Goal: Task Accomplishment & Management: Complete application form

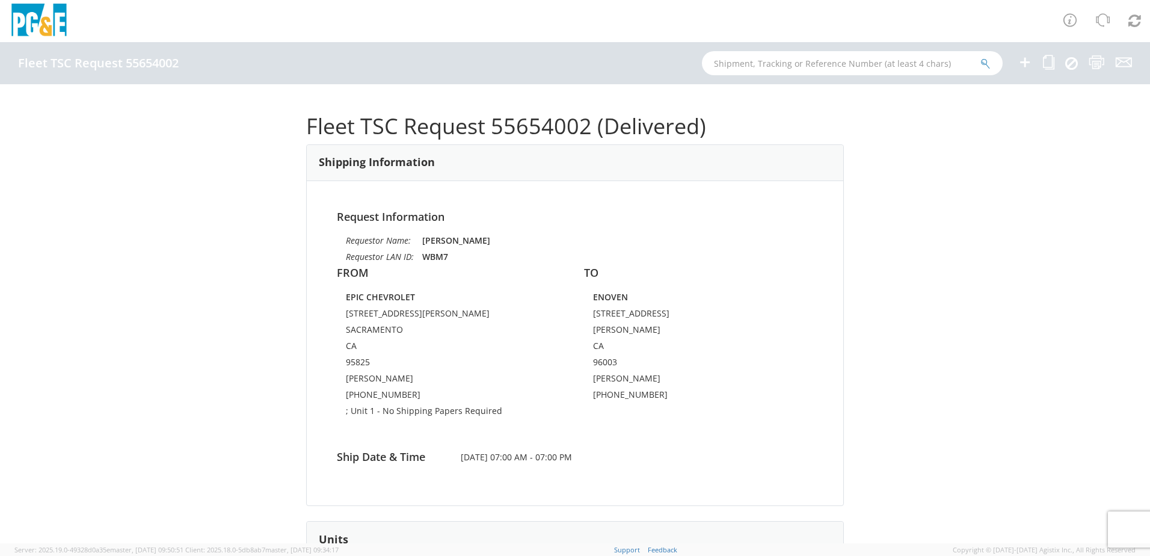
click at [378, 65] on icon at bounding box center [1024, 62] width 14 height 15
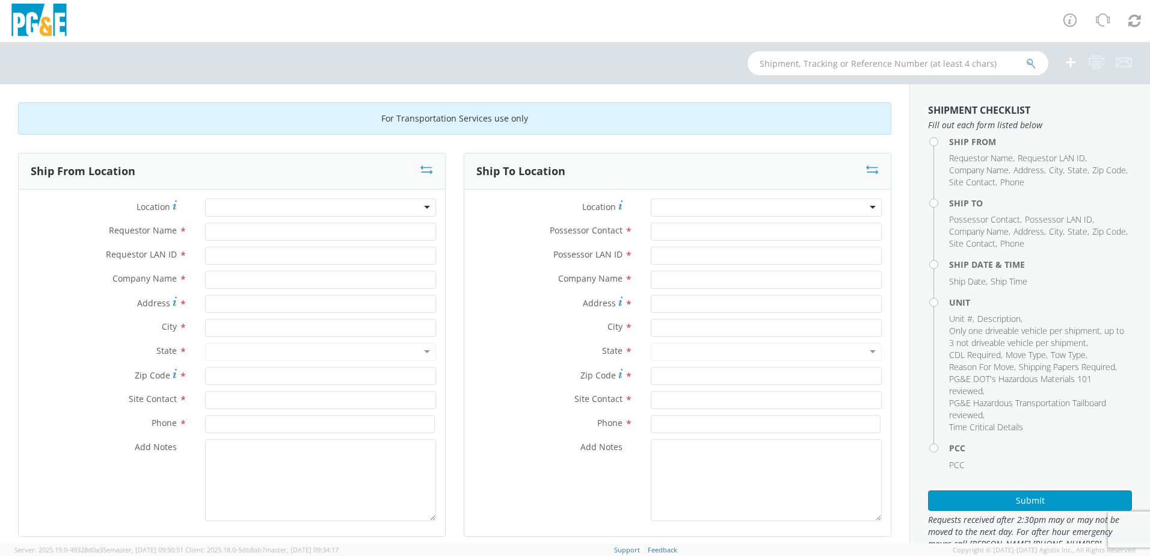
click at [233, 205] on div at bounding box center [320, 207] width 231 height 18
type input "Dav"
click at [232, 205] on div at bounding box center [320, 207] width 231 height 18
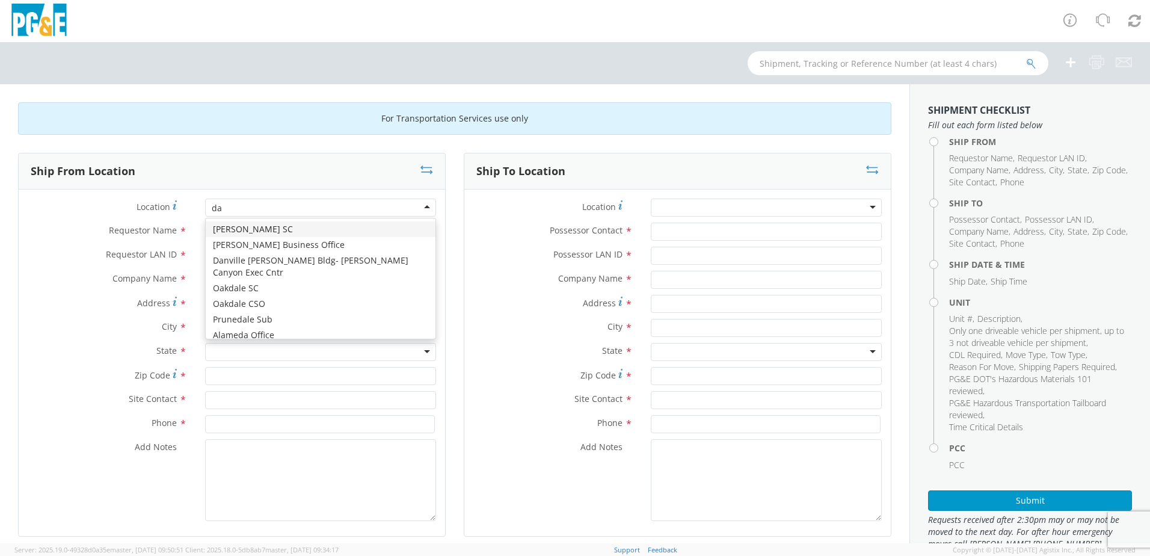
type input "dav"
type input "PG&E"
type input "[STREET_ADDRESS]"
type input "[PERSON_NAME]"
type input "95616"
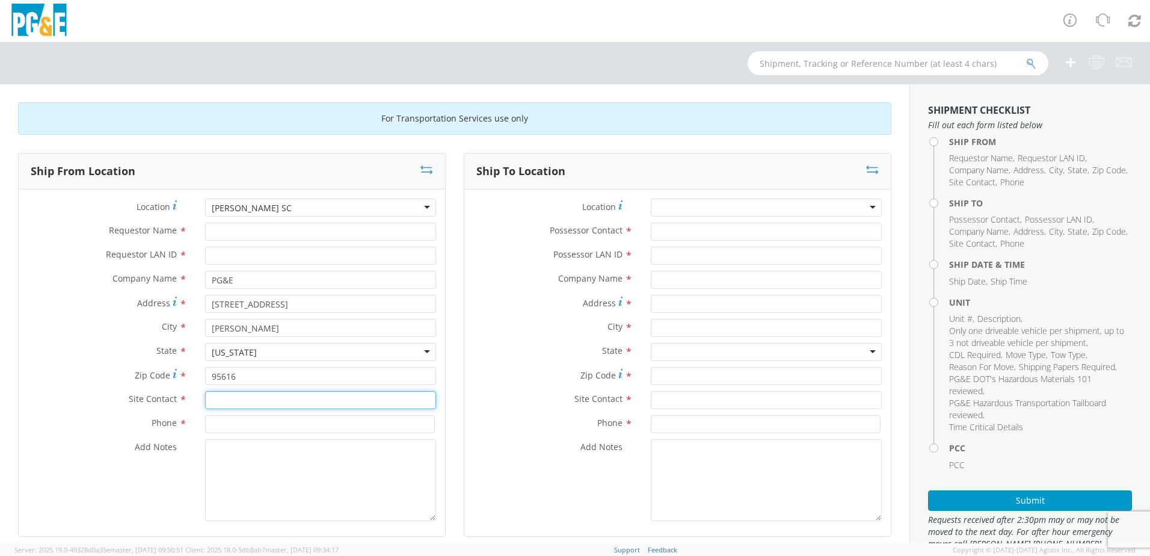
drag, startPoint x: 206, startPoint y: 400, endPoint x: 255, endPoint y: 394, distance: 49.1
click at [206, 382] on input "text" at bounding box center [320, 400] width 231 height 18
drag, startPoint x: 258, startPoint y: 397, endPoint x: 187, endPoint y: 399, distance: 71.0
click at [187, 382] on div "Site Contact * [PERSON_NAME]" at bounding box center [232, 400] width 426 height 18
type input "[PERSON_NAME]"
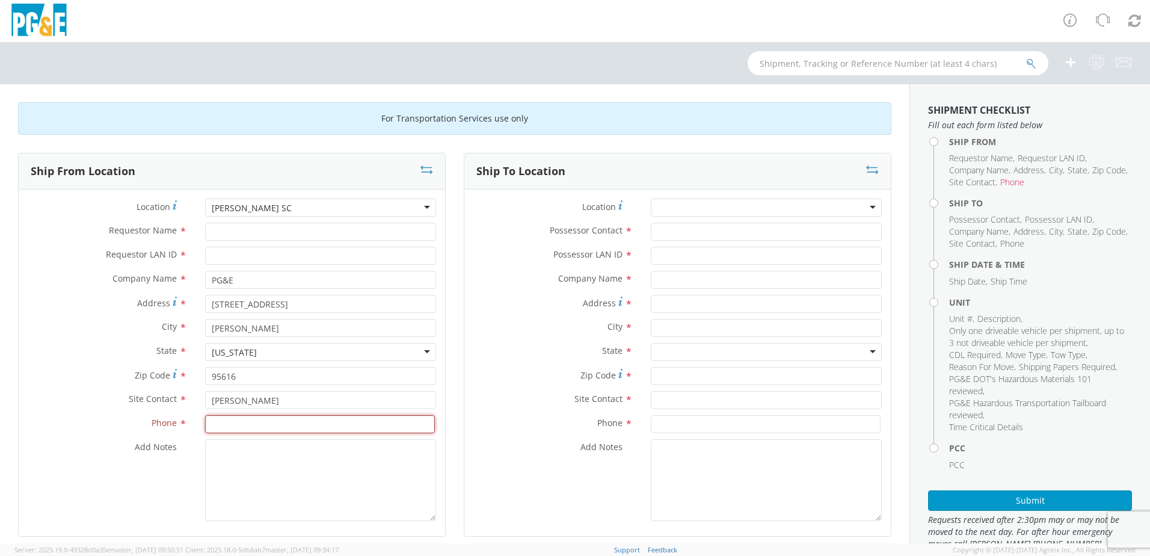
click at [215, 382] on input at bounding box center [320, 424] width 230 height 18
click at [227, 382] on input at bounding box center [320, 424] width 230 height 18
paste input "530)757-5850"
click at [210, 382] on input "530)757-5850" at bounding box center [320, 424] width 230 height 18
type input "[PHONE_NUMBER]"
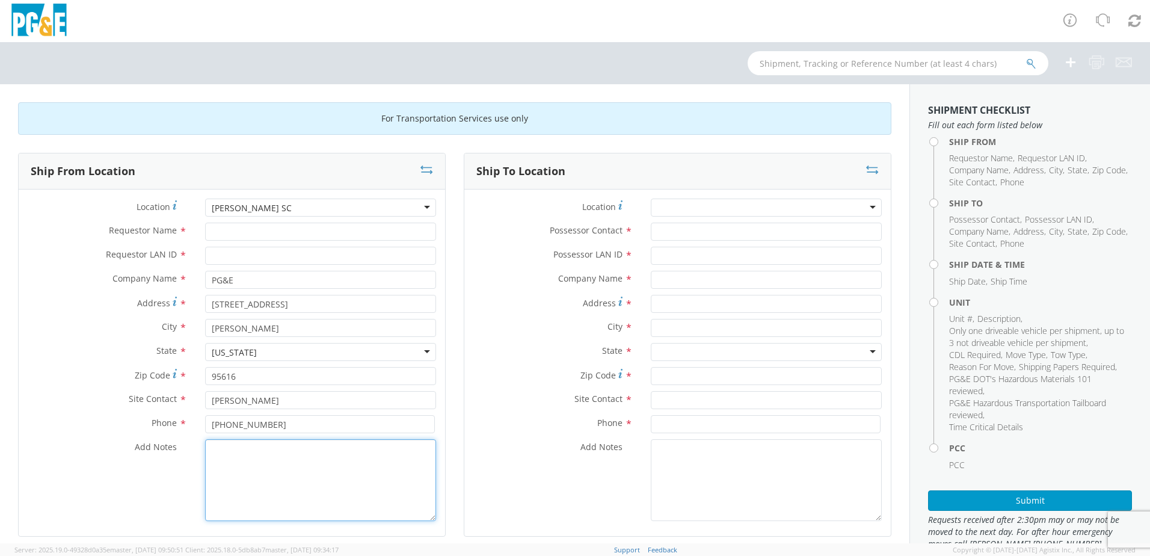
click at [248, 382] on textarea "Add Notes *" at bounding box center [320, 480] width 231 height 82
click at [378, 210] on div at bounding box center [766, 207] width 231 height 18
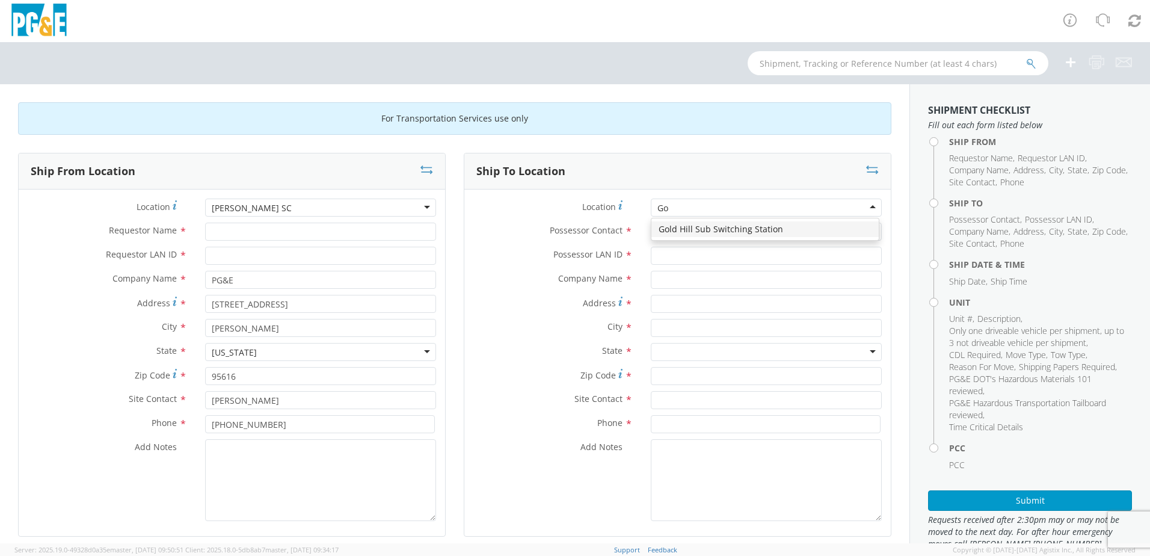
type input "G"
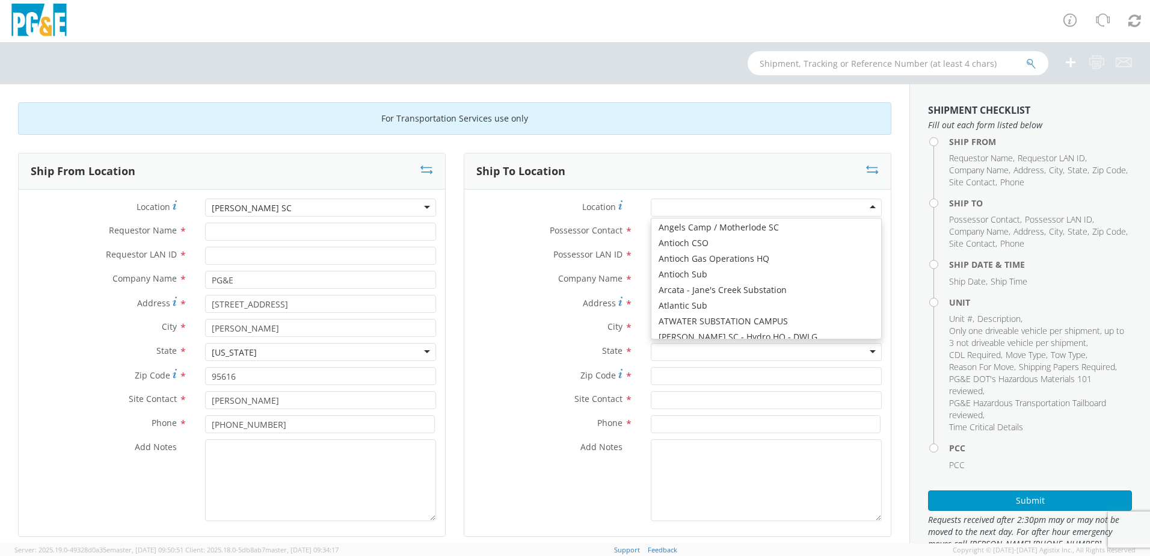
scroll to position [2386, 0]
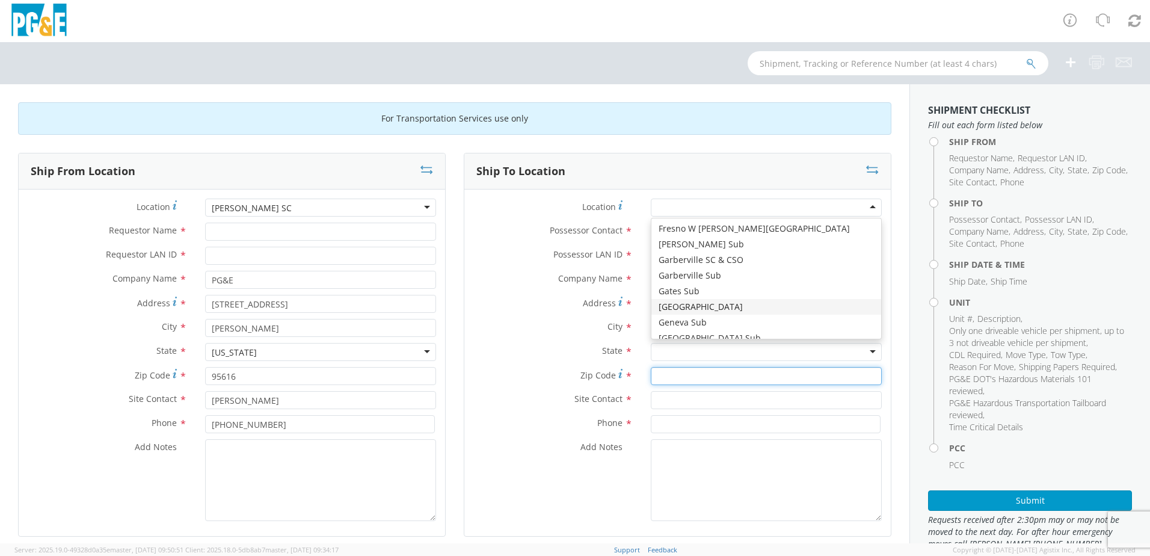
click at [378, 367] on input "Zip Code *" at bounding box center [766, 376] width 231 height 18
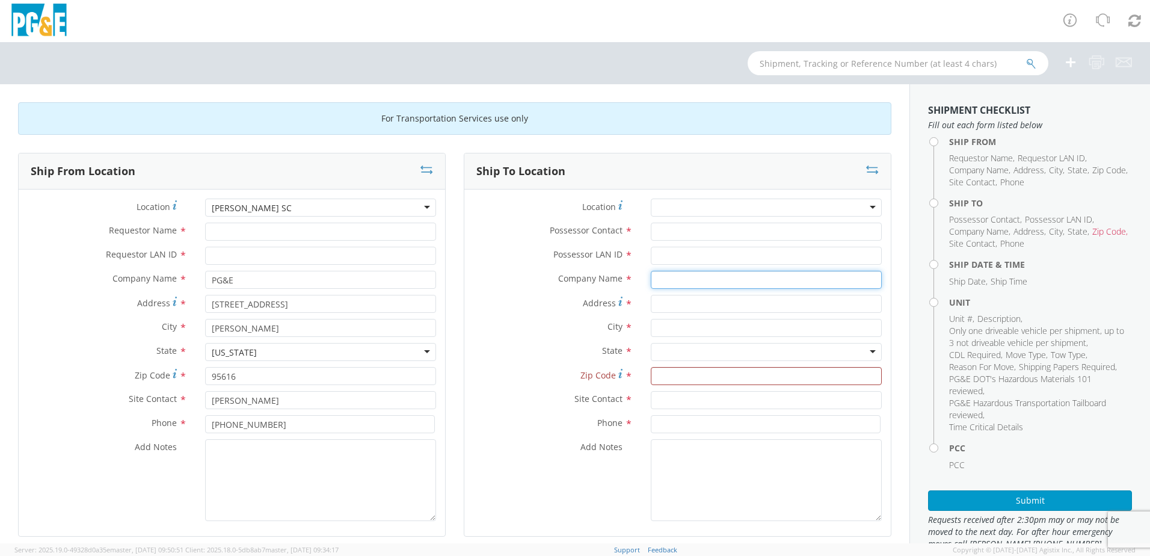
drag, startPoint x: 648, startPoint y: 281, endPoint x: 661, endPoint y: 275, distance: 13.7
click at [378, 281] on input "text" at bounding box center [766, 280] width 231 height 18
type input "[GEOGRAPHIC_DATA]"
click at [378, 304] on input "Address *" at bounding box center [766, 304] width 231 height 18
type input "[STREET_ADDRESS][PERSON_NAME]"
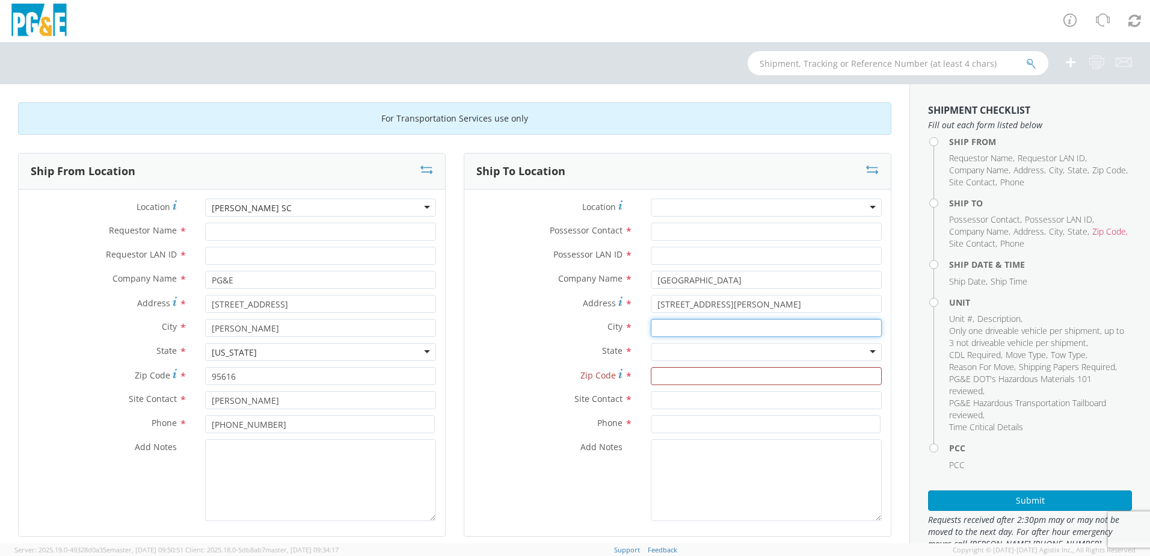
type input "I"
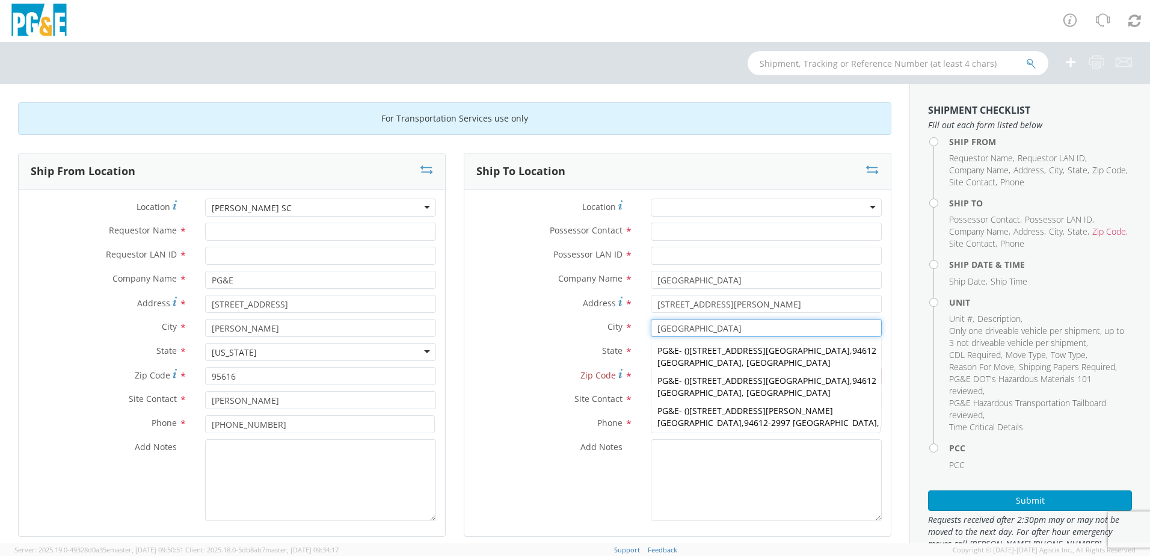
type input "[GEOGRAPHIC_DATA]"
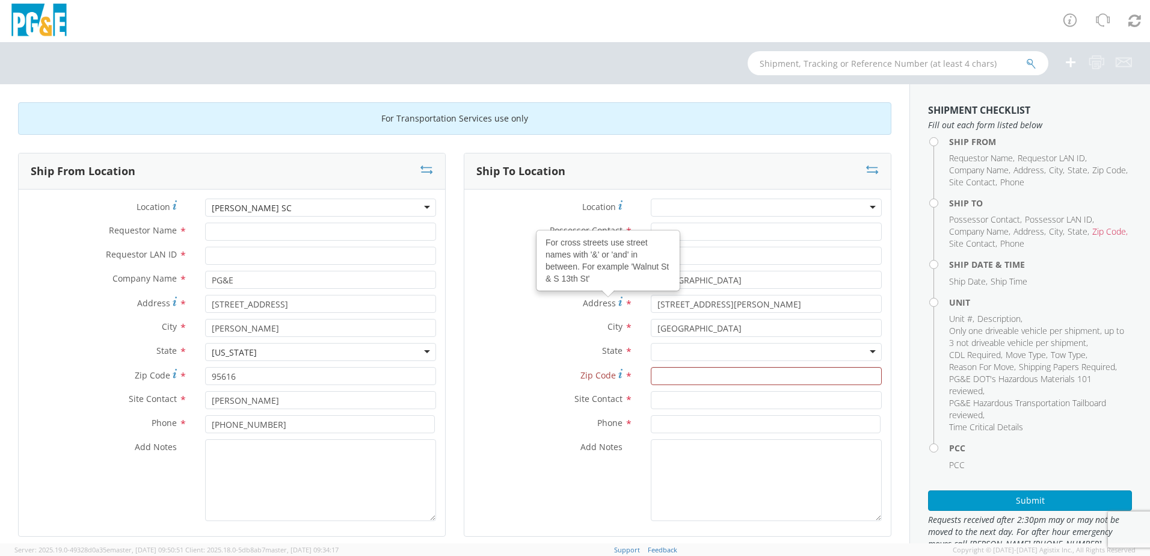
click at [378, 352] on div at bounding box center [766, 352] width 231 height 18
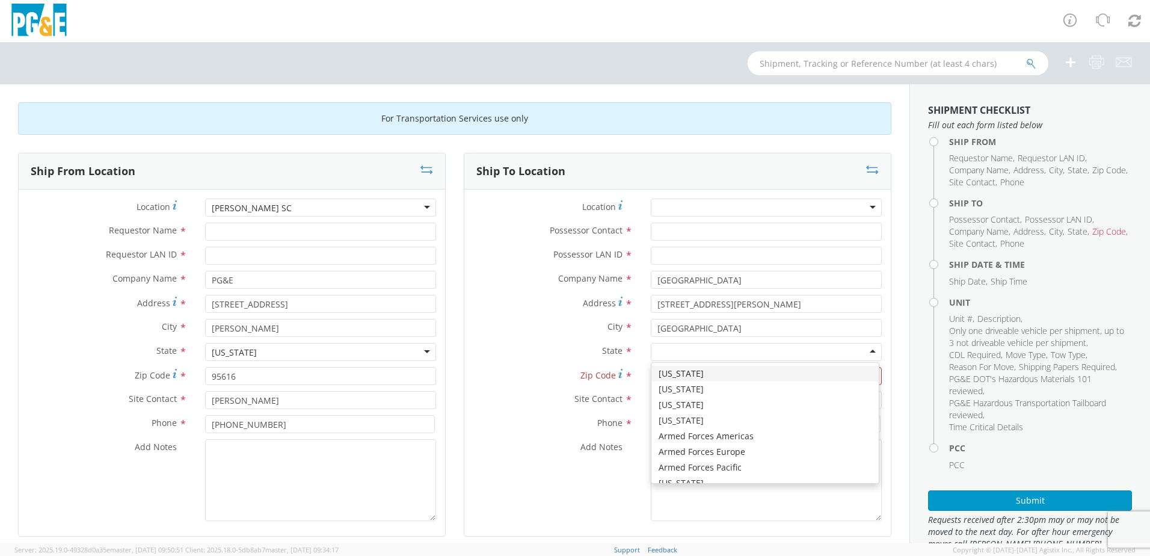
type input "c"
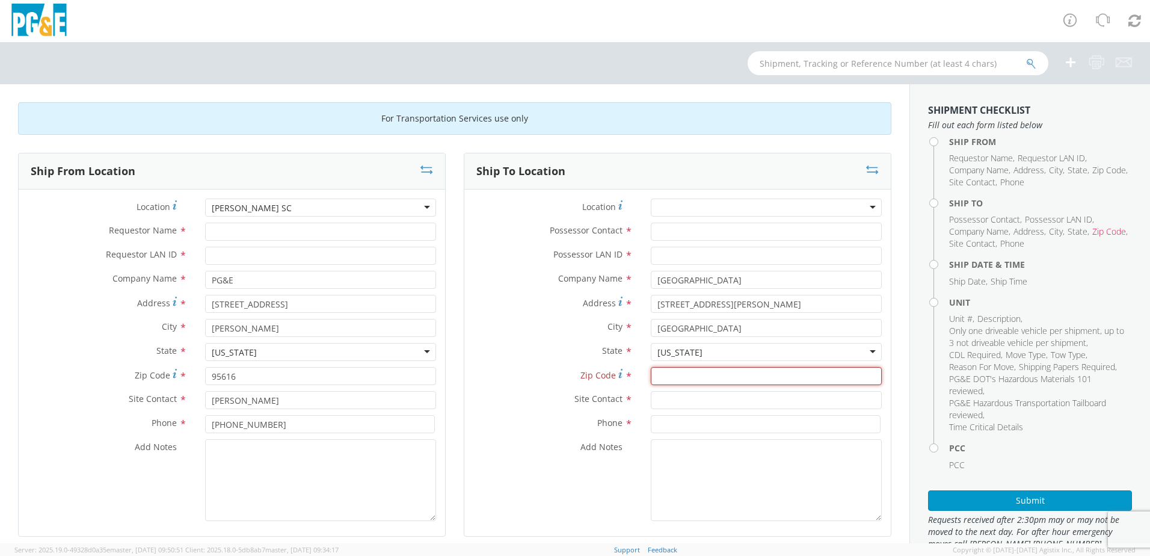
click at [378, 377] on input "Zip Code *" at bounding box center [766, 376] width 231 height 18
type input "94621"
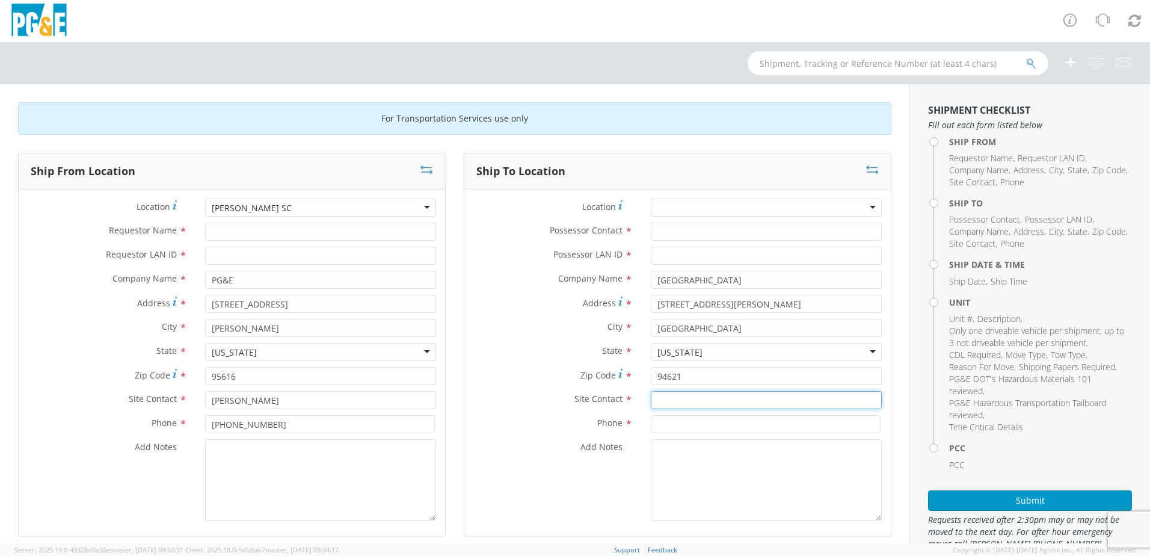
click at [378, 382] on input "text" at bounding box center [766, 400] width 231 height 18
type input "[PERSON_NAME]"
click at [378, 382] on input at bounding box center [766, 424] width 230 height 18
paste input "[PHONE_NUMBER]"
type input "[PHONE_NUMBER]"
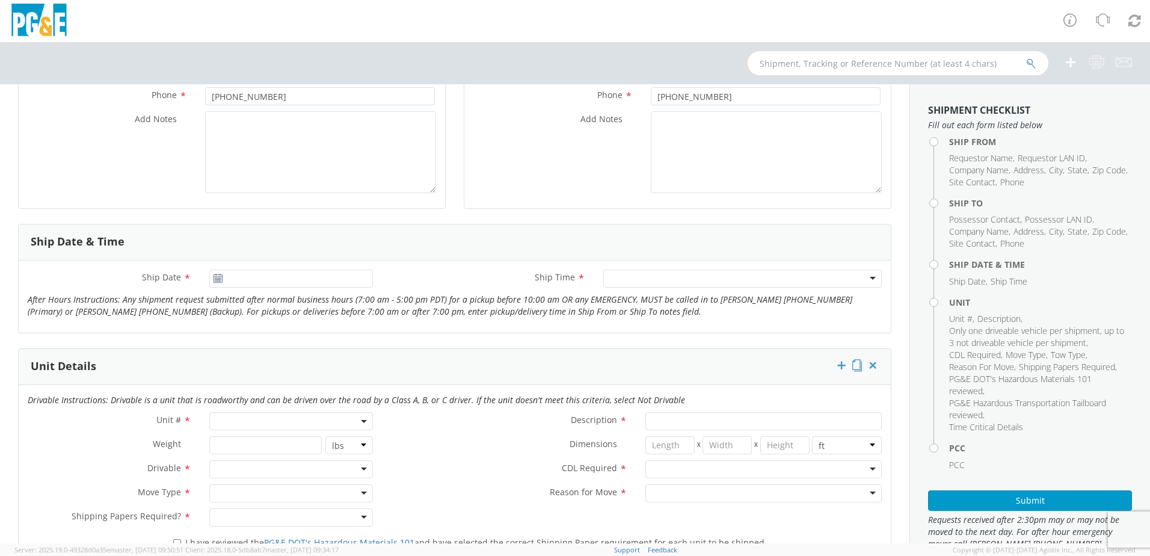
scroll to position [298, 0]
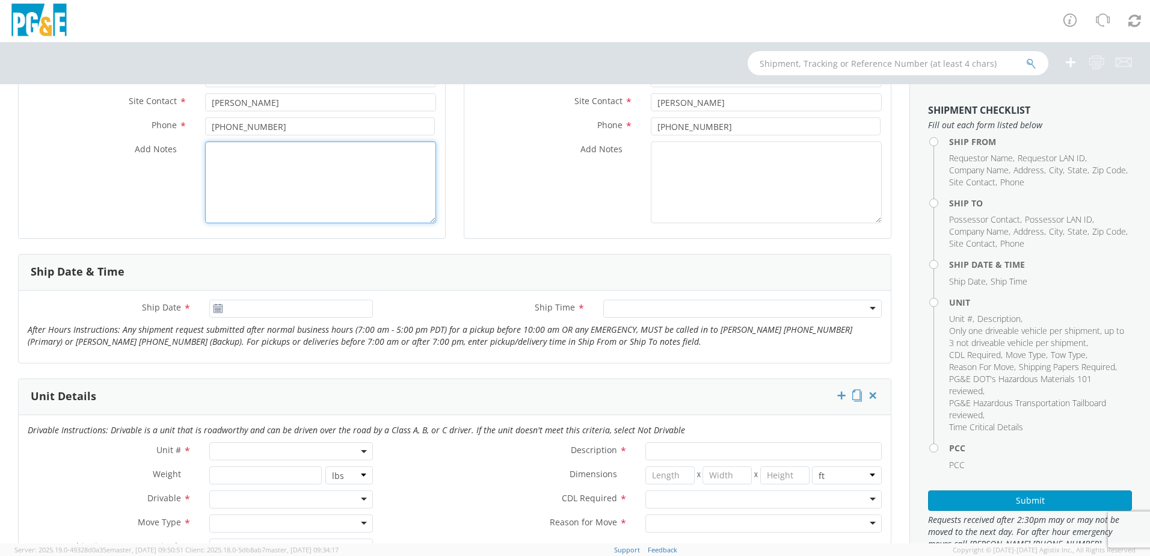
click at [282, 175] on textarea "Add Notes *" at bounding box center [320, 182] width 231 height 82
paste textarea "The unit is drivable but has an object detection fault. It is preferred to have…"
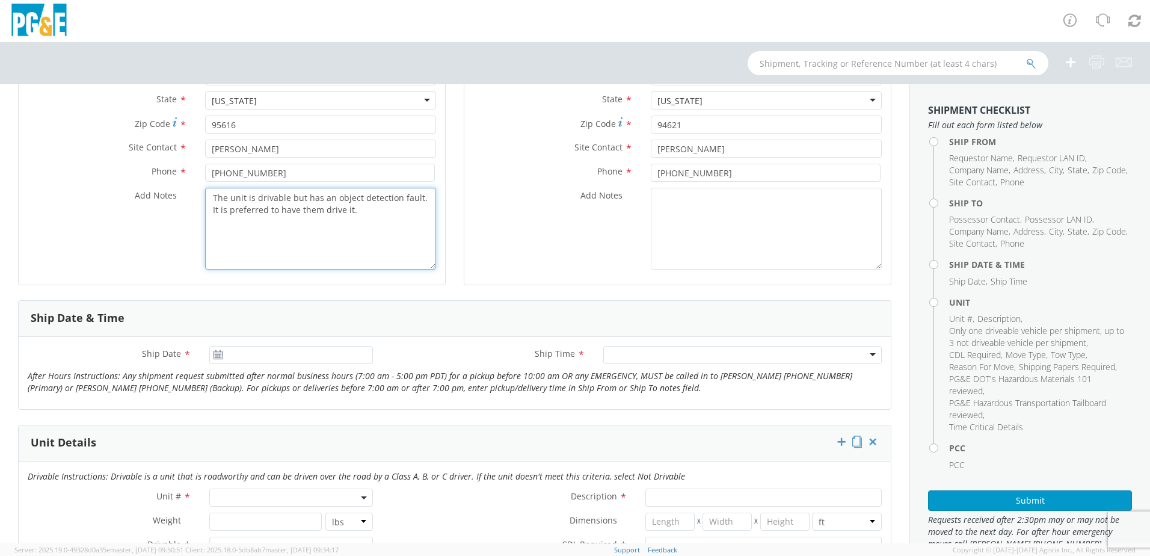
scroll to position [237, 0]
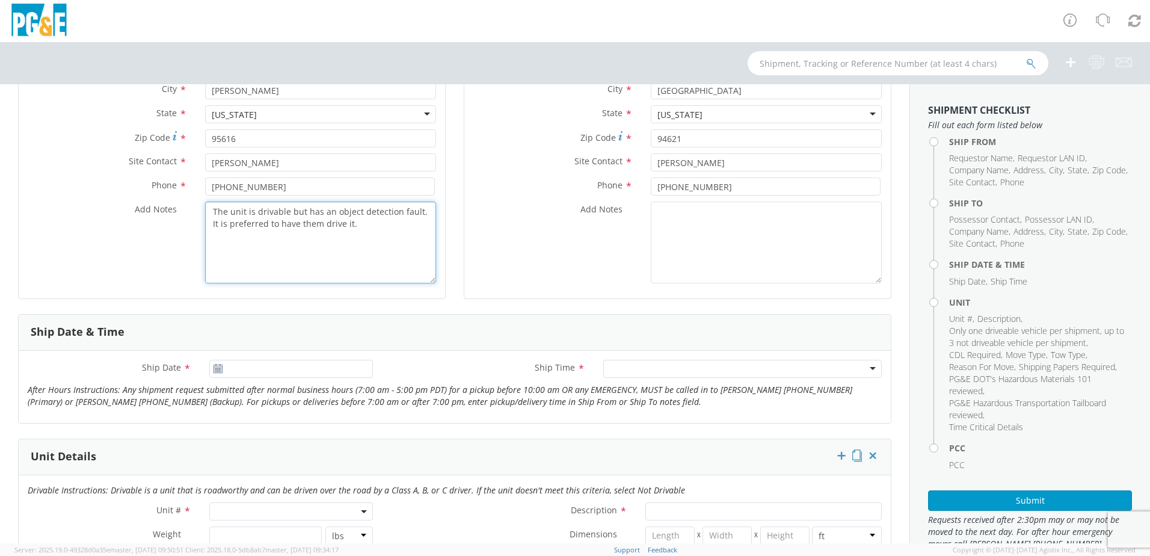
type textarea "The unit is drivable but has an object detection fault. It is preferred to have…"
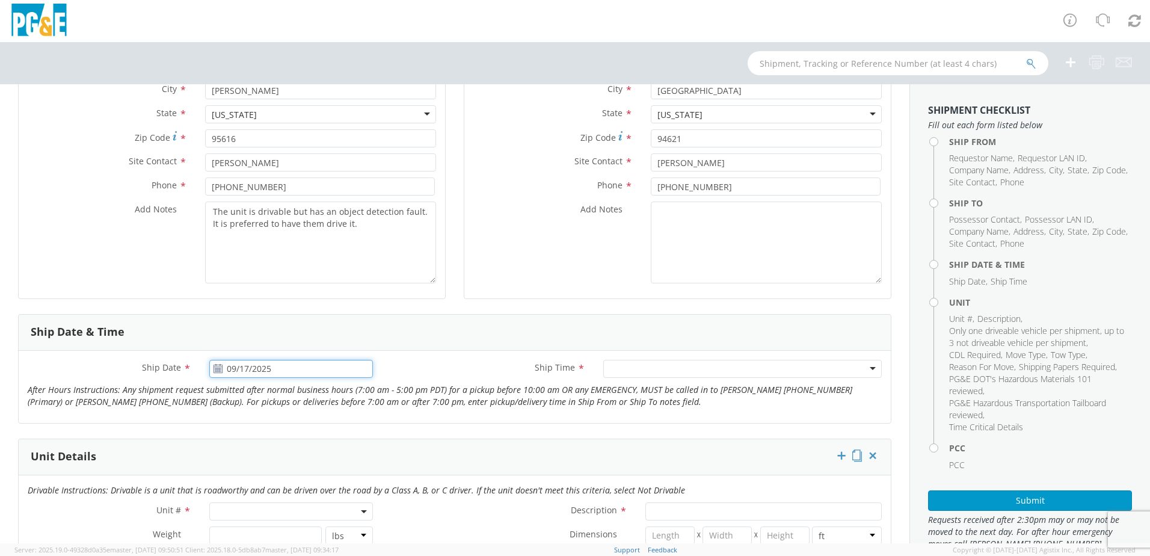
click at [256, 364] on input "09/17/2025" at bounding box center [291, 369] width 164 height 18
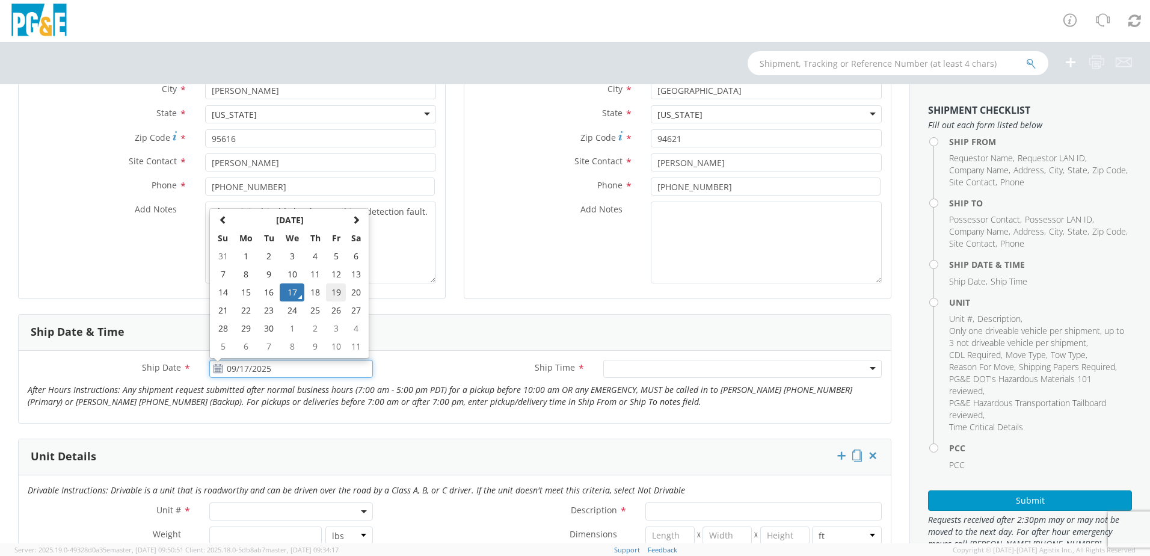
click at [329, 291] on td "19" at bounding box center [336, 292] width 20 height 18
type input "[DATE]"
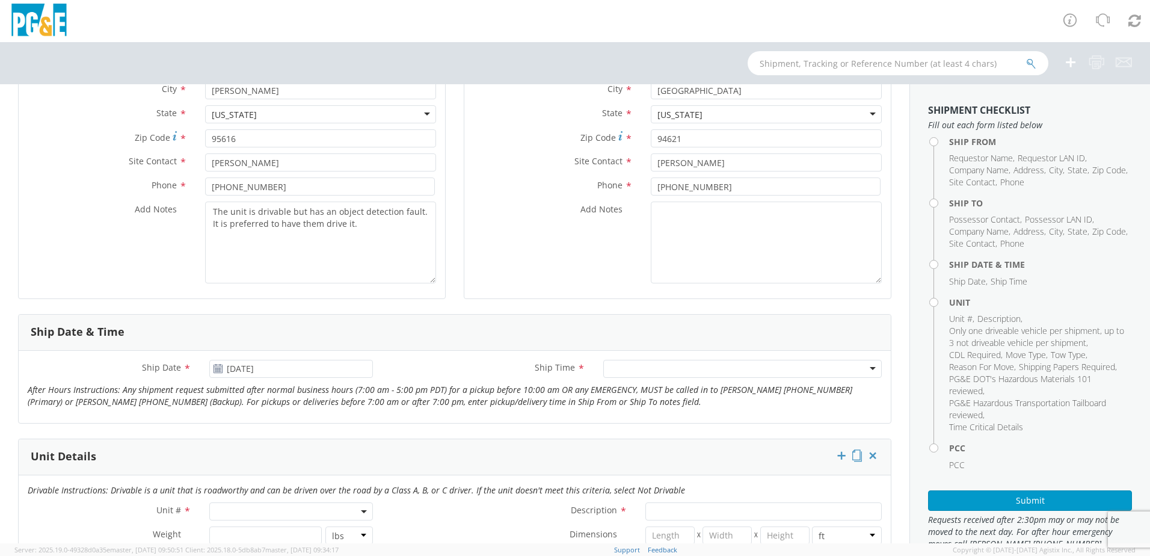
click at [378, 362] on div at bounding box center [742, 369] width 278 height 18
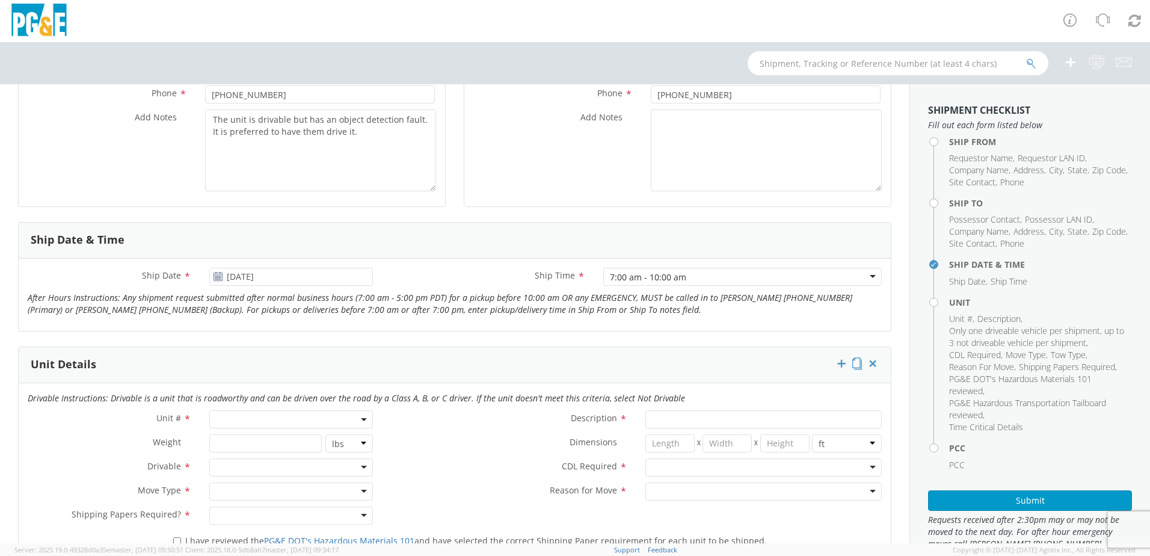
scroll to position [358, 0]
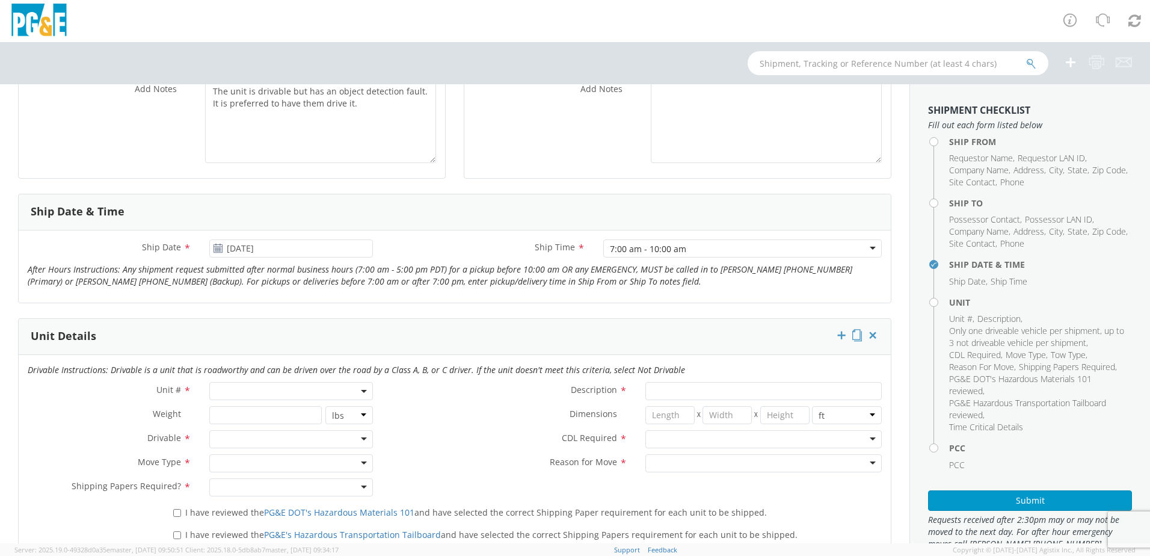
click at [225, 382] on span at bounding box center [291, 391] width 164 height 18
click at [224, 382] on input "search" at bounding box center [290, 411] width 156 height 18
paste input "B40754"
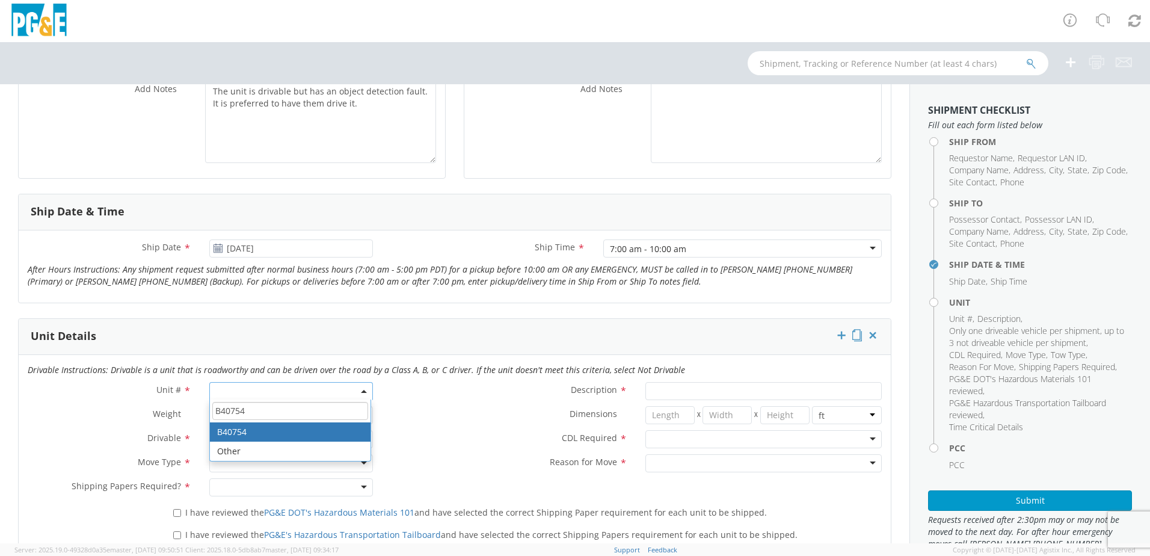
type input "B40754"
type input "VAN; U/G CABLEMAN 16-19.5K 4X2"
type input "19000"
select select "B40754"
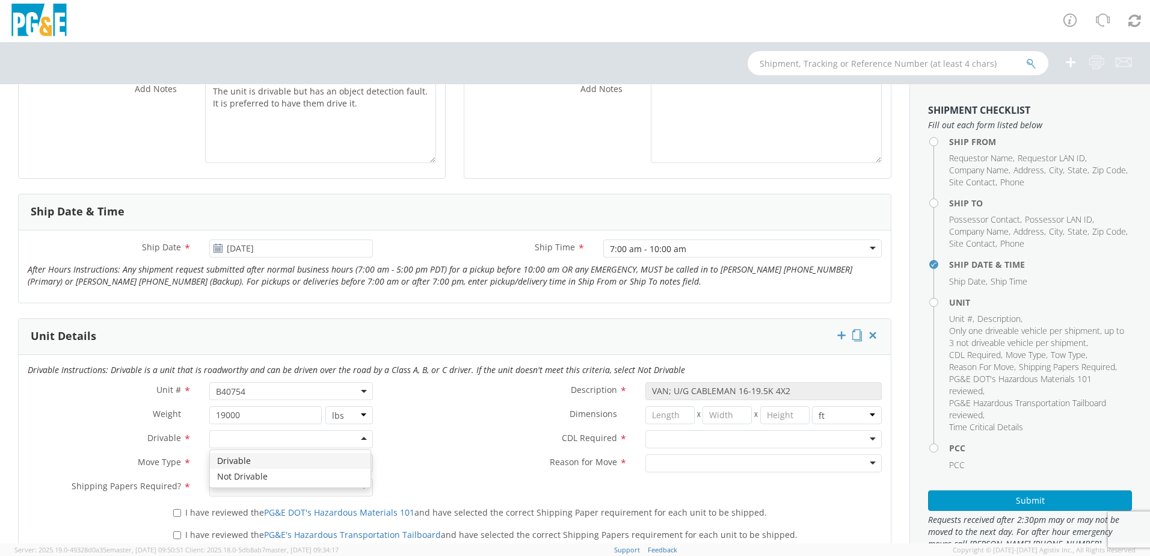
click at [348, 382] on div at bounding box center [291, 439] width 164 height 18
click at [333, 382] on div at bounding box center [291, 463] width 164 height 18
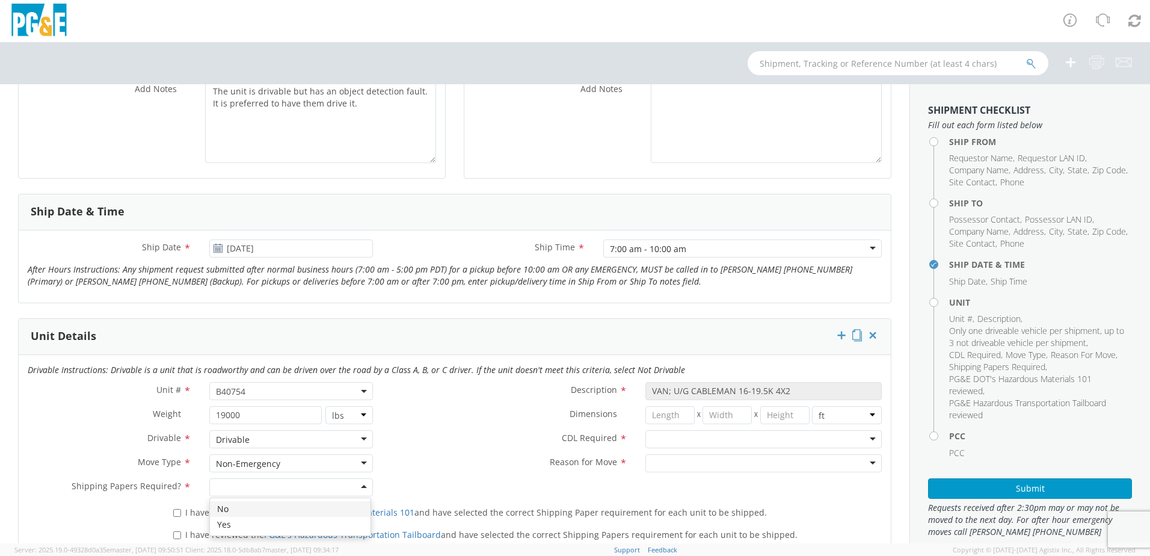
click at [218, 382] on div at bounding box center [291, 487] width 164 height 18
click at [378, 382] on div at bounding box center [763, 439] width 236 height 18
click at [378, 382] on div at bounding box center [763, 463] width 236 height 18
click at [378, 382] on label "CDL Required *" at bounding box center [509, 438] width 254 height 16
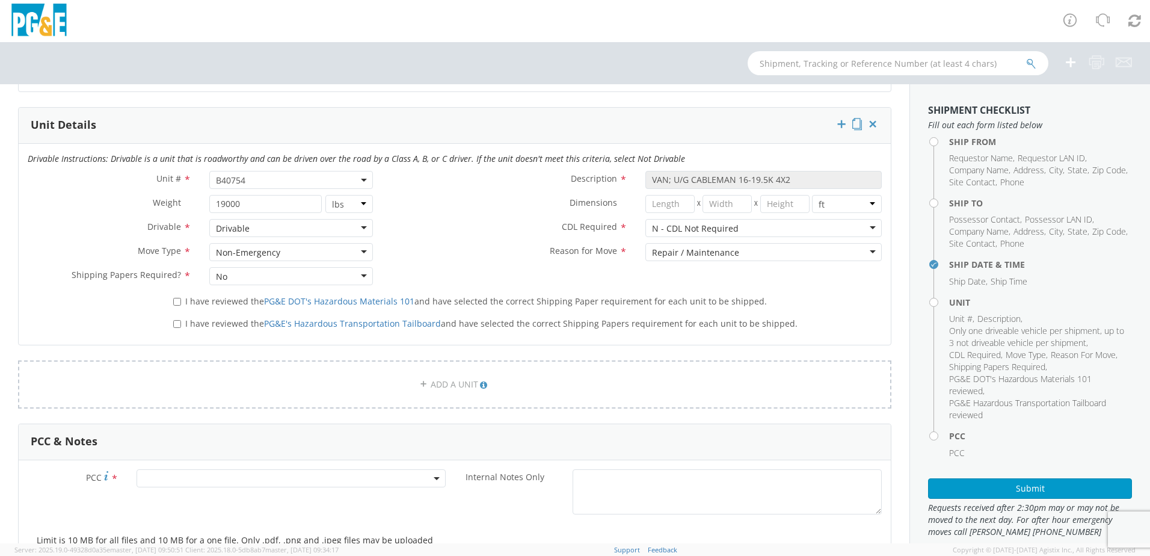
scroll to position [598, 0]
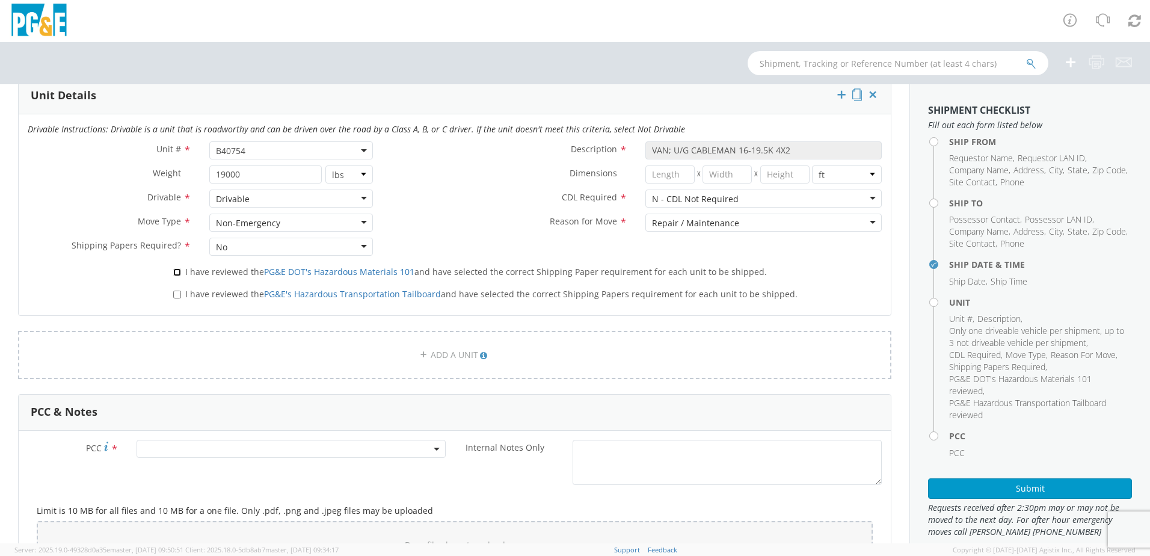
click at [176, 272] on input "I have reviewed the PG&E DOT's Hazardous Materials 101 and have selected the co…" at bounding box center [177, 272] width 8 height 8
checkbox input "true"
click at [173, 292] on input "I have reviewed the PG&E's Hazardous Transportation Tailboard and have selected…" at bounding box center [177, 294] width 8 height 8
checkbox input "true"
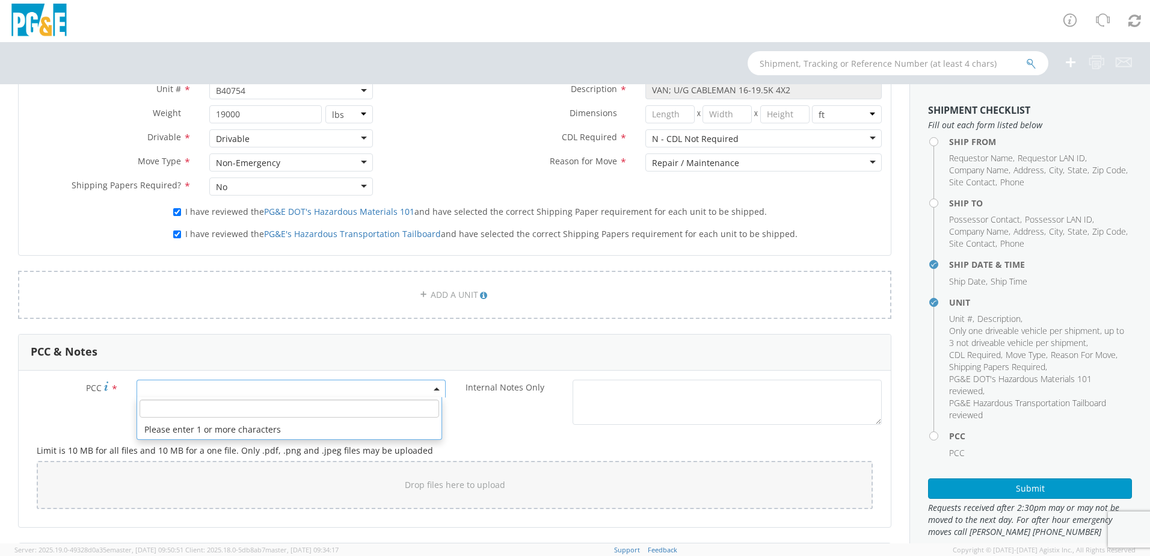
click at [146, 382] on span at bounding box center [290, 388] width 309 height 18
click at [378, 382] on div "Internal Notes Only *" at bounding box center [673, 401] width 436 height 45
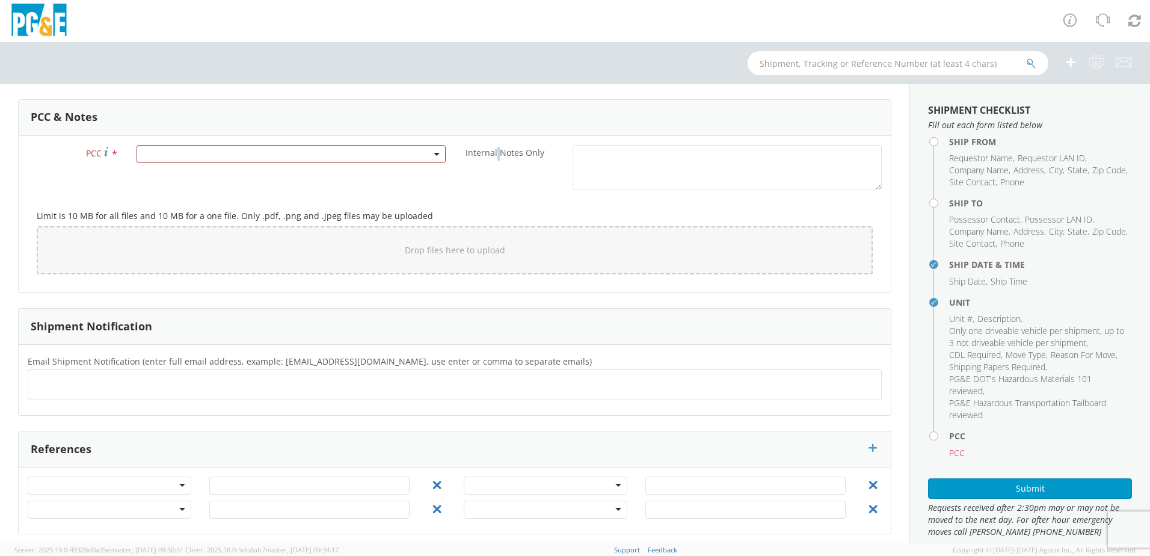
scroll to position [899, 0]
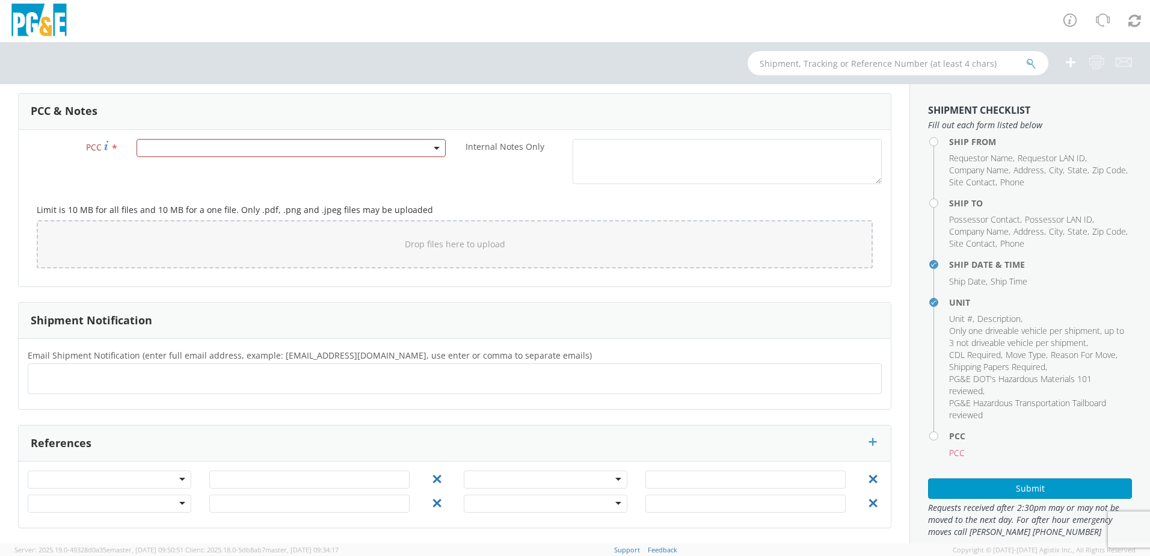
click at [75, 372] on ul at bounding box center [454, 379] width 843 height 20
paste input "[EMAIL_ADDRESS][DOMAIN_NAME]"
type input "[EMAIL_ADDRESS][DOMAIN_NAME]"
click at [196, 376] on ul "[EMAIL_ADDRESS][DOMAIN_NAME] ×" at bounding box center [454, 379] width 843 height 20
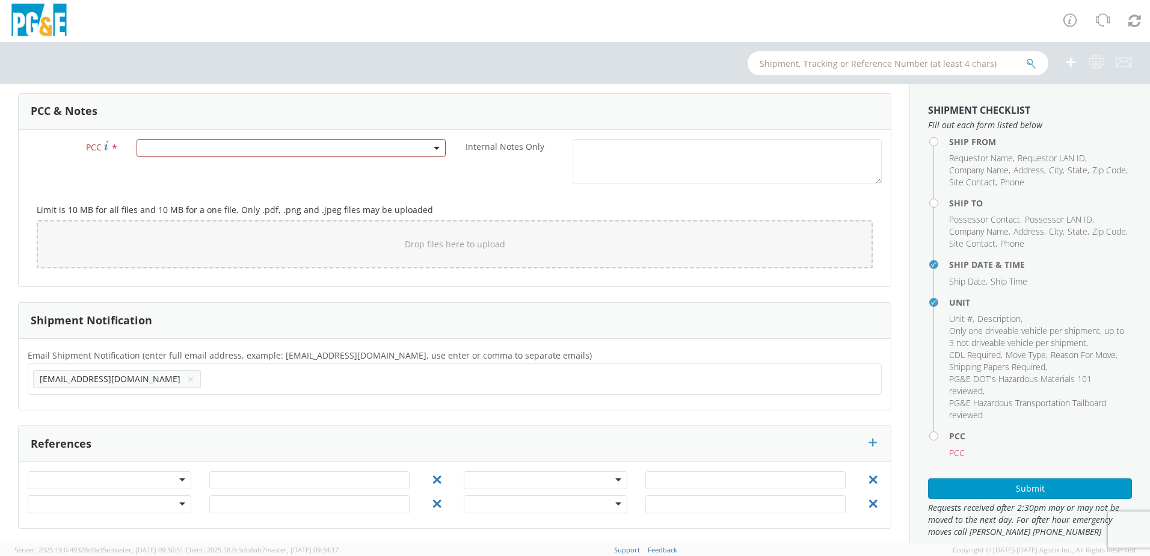
paste input "[EMAIL_ADDRESS][DOMAIN_NAME]"
type input "[EMAIL_ADDRESS][DOMAIN_NAME]"
click at [308, 382] on ul "[EMAIL_ADDRESS][DOMAIN_NAME] × [EMAIL_ADDRESS][DOMAIN_NAME] ×" at bounding box center [454, 379] width 843 height 20
paste input "[EMAIL_ADDRESS][DOMAIN_NAME]"
type input "[EMAIL_ADDRESS][DOMAIN_NAME]"
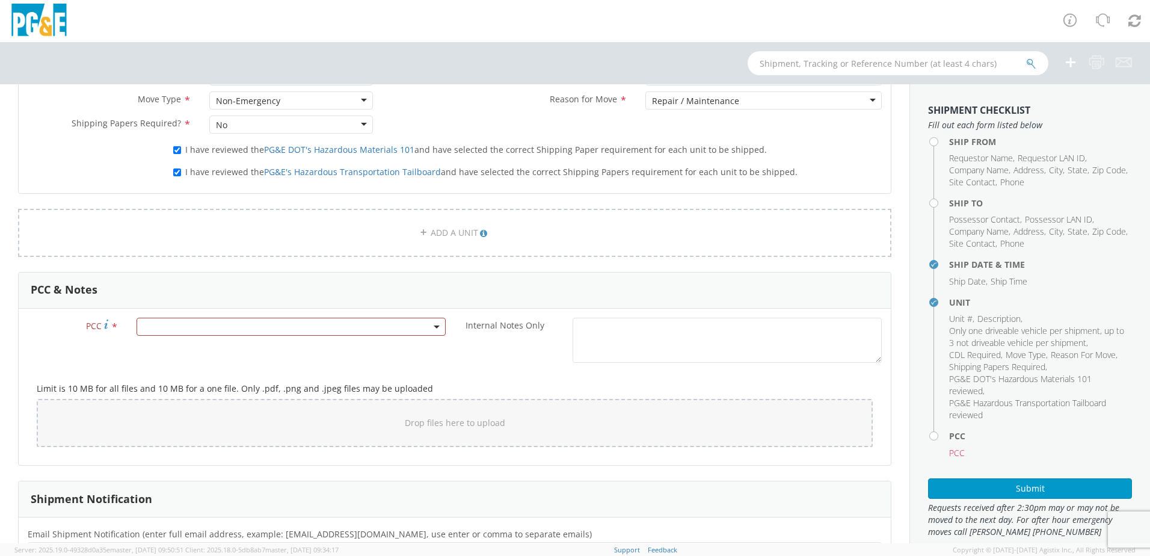
scroll to position [719, 0]
click at [183, 334] on span at bounding box center [290, 328] width 309 height 18
click at [149, 358] on span at bounding box center [289, 347] width 304 height 23
click at [150, 349] on input "number" at bounding box center [288, 348] width 299 height 18
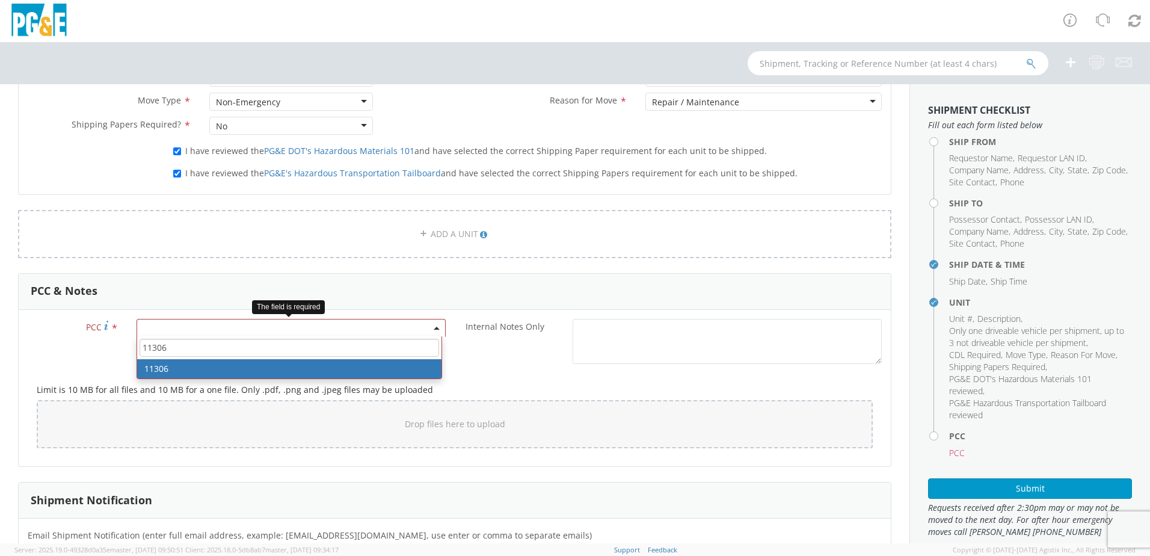
type input "11306"
select select "11306"
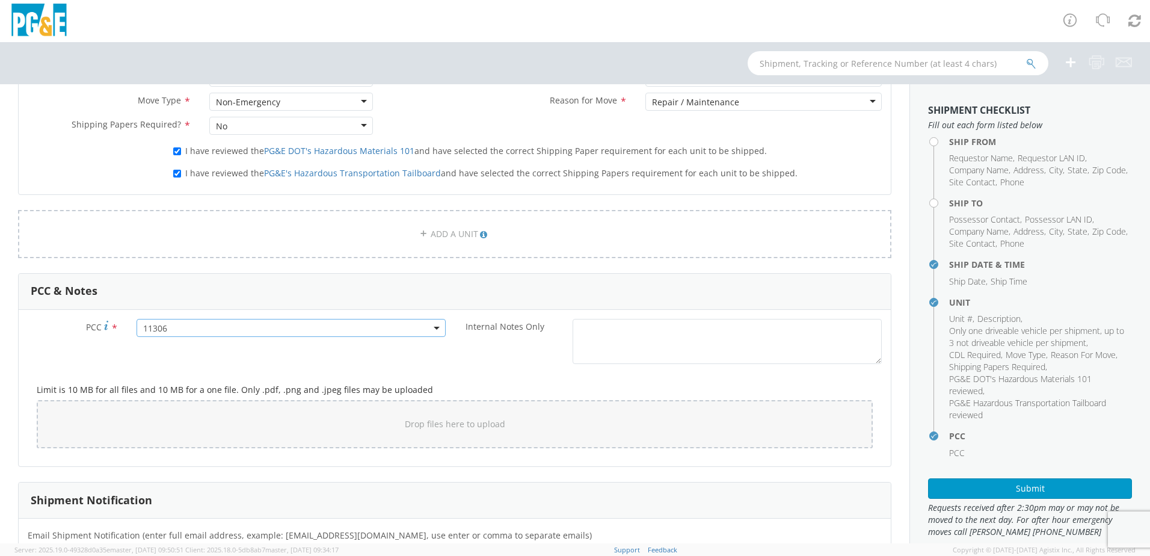
click at [378, 369] on div "Internal Notes Only *" at bounding box center [673, 344] width 436 height 51
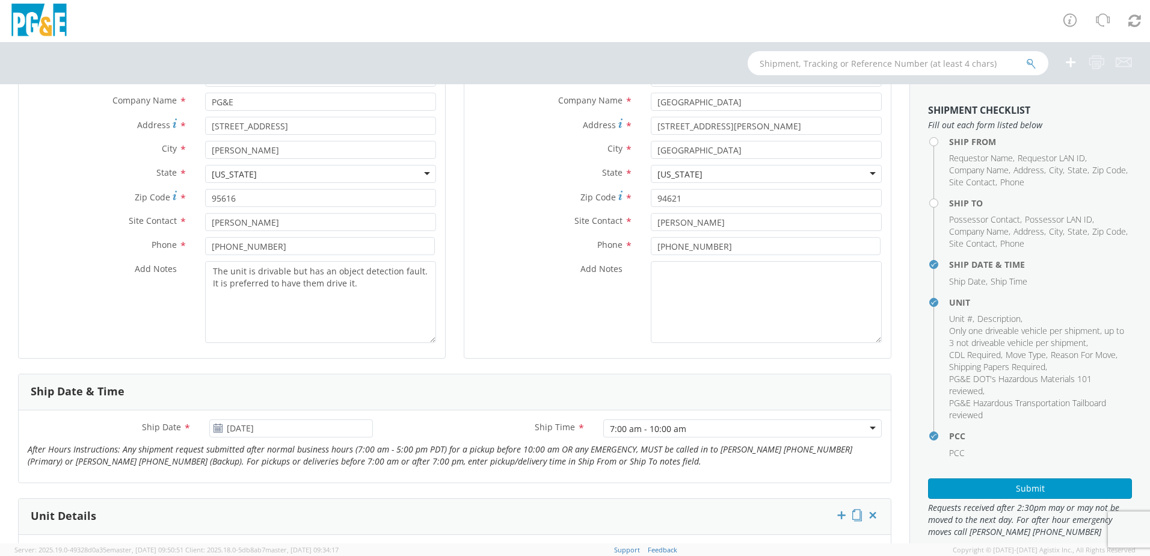
scroll to position [58, 0]
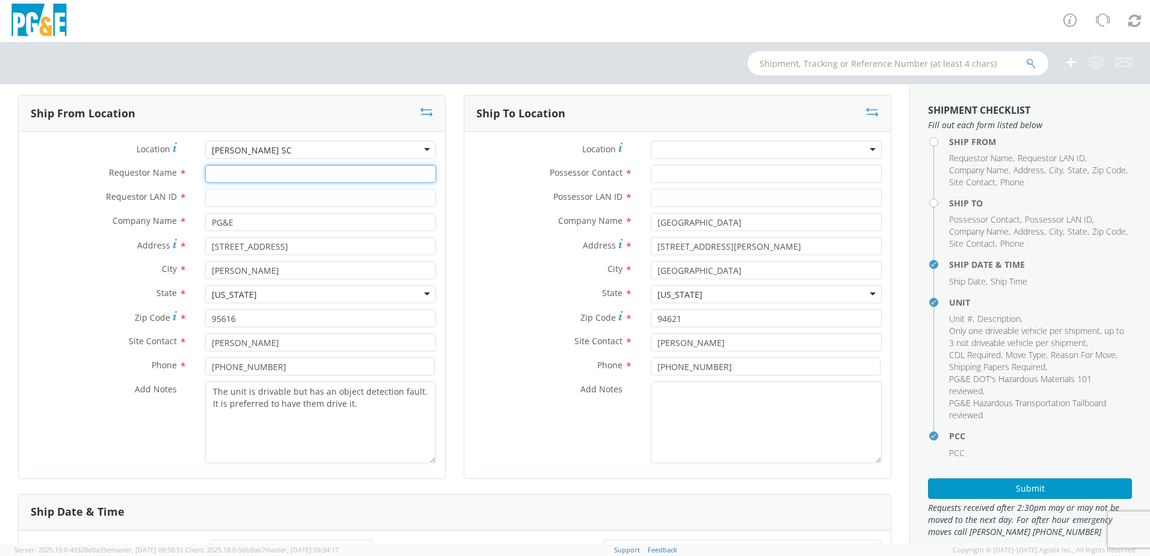
click at [215, 173] on input "Requestor Name *" at bounding box center [320, 174] width 231 height 18
type input "[PERSON_NAME]"
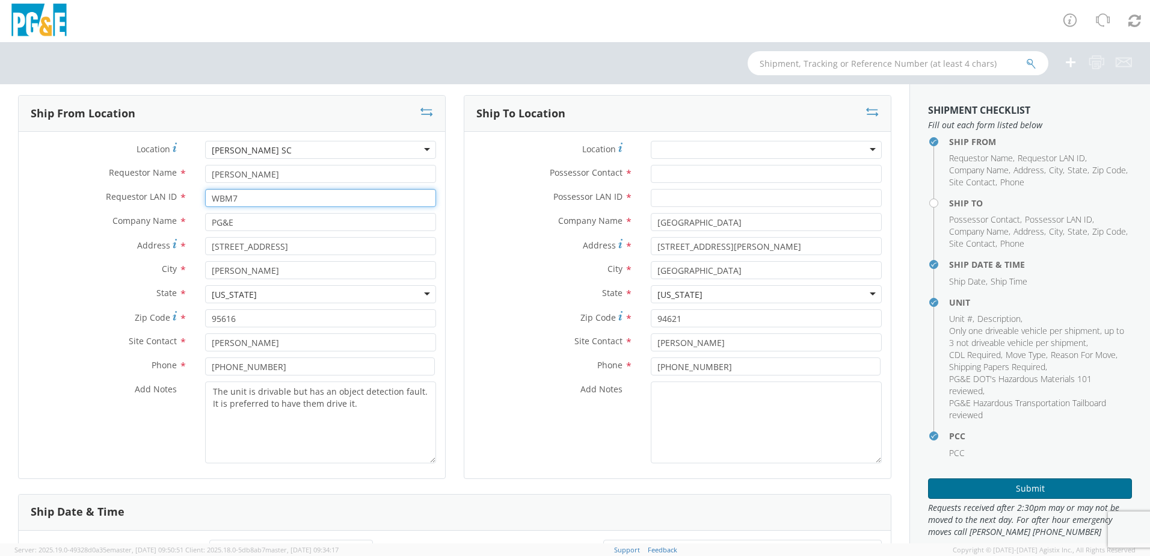
type input "WBM7"
click at [378, 382] on button "Submit" at bounding box center [1030, 488] width 204 height 20
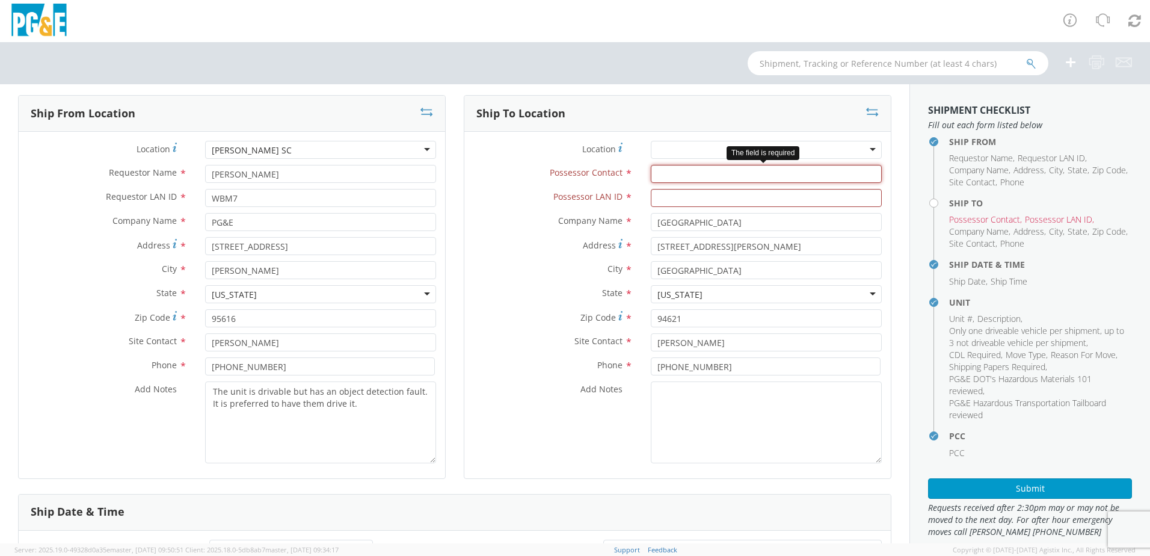
click at [378, 168] on input "Possessor Contact *" at bounding box center [766, 174] width 231 height 18
click at [378, 170] on input "Possessor Contact *" at bounding box center [766, 174] width 231 height 18
type input "[PERSON_NAME]"
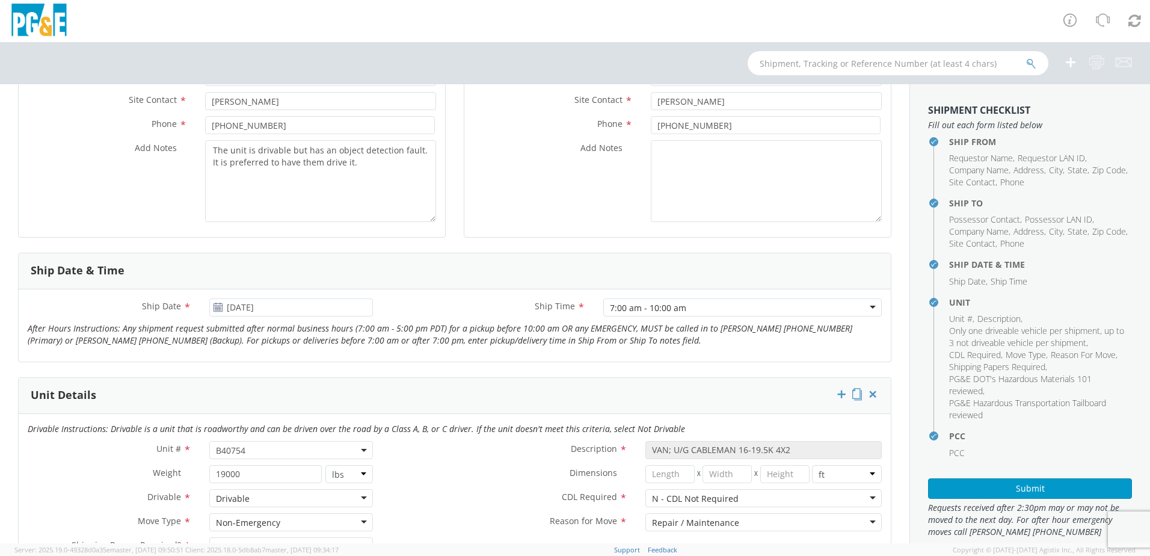
scroll to position [298, 0]
type input "ATR7"
drag, startPoint x: 355, startPoint y: 165, endPoint x: 210, endPoint y: 148, distance: 145.9
click at [210, 148] on textarea "The unit is drivable but has an object detection fault. It is preferred to have…" at bounding box center [320, 182] width 231 height 82
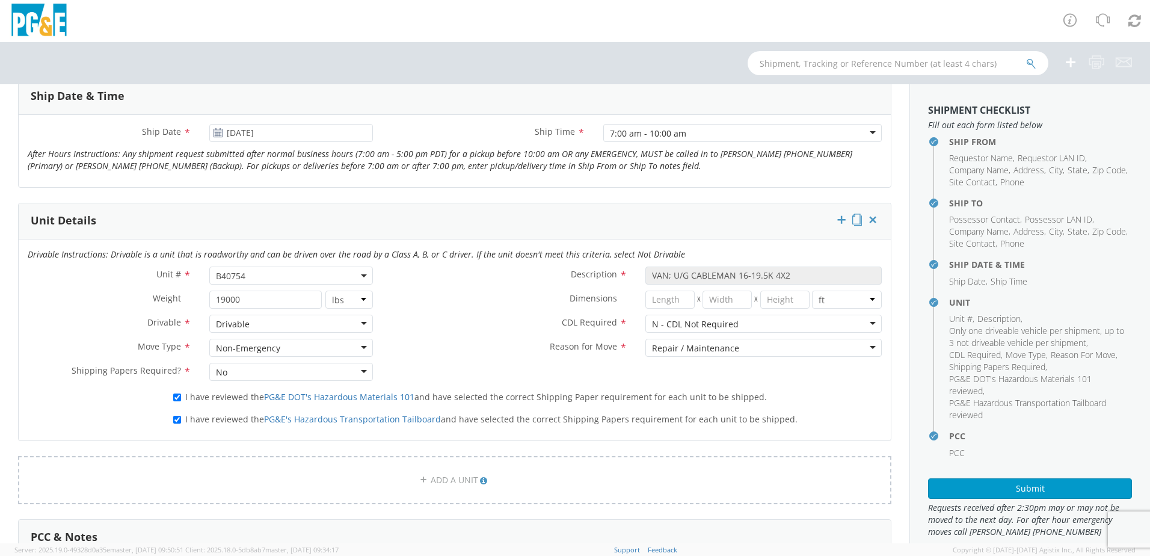
scroll to position [599, 0]
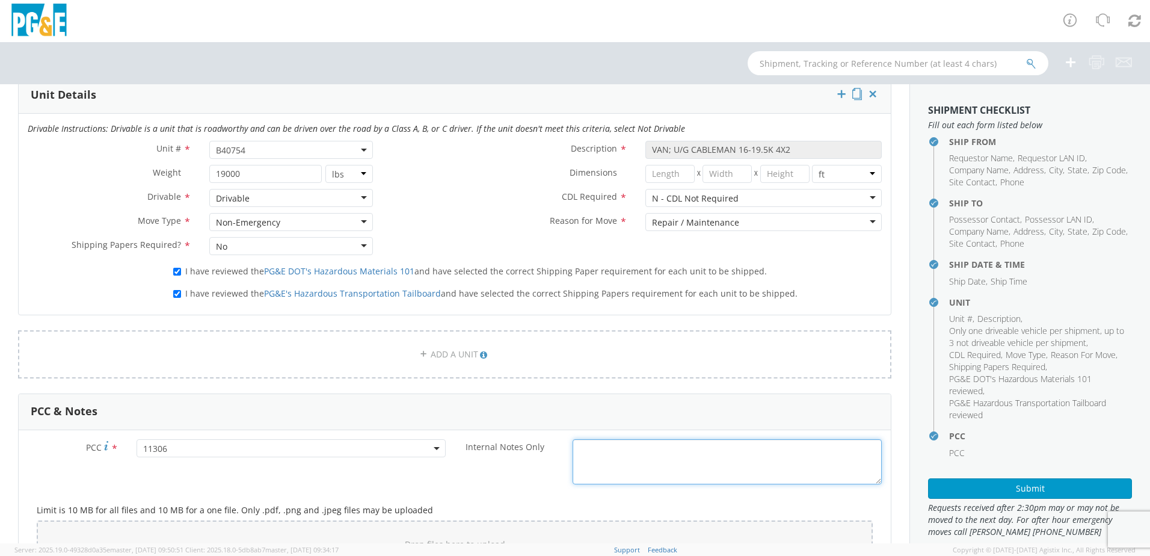
drag, startPoint x: 589, startPoint y: 449, endPoint x: 605, endPoint y: 446, distance: 16.5
click at [378, 382] on textarea "Internal Notes Only *" at bounding box center [726, 461] width 309 height 45
paste textarea "The unit is drivable but has an object detection fault. It is preferred to have…"
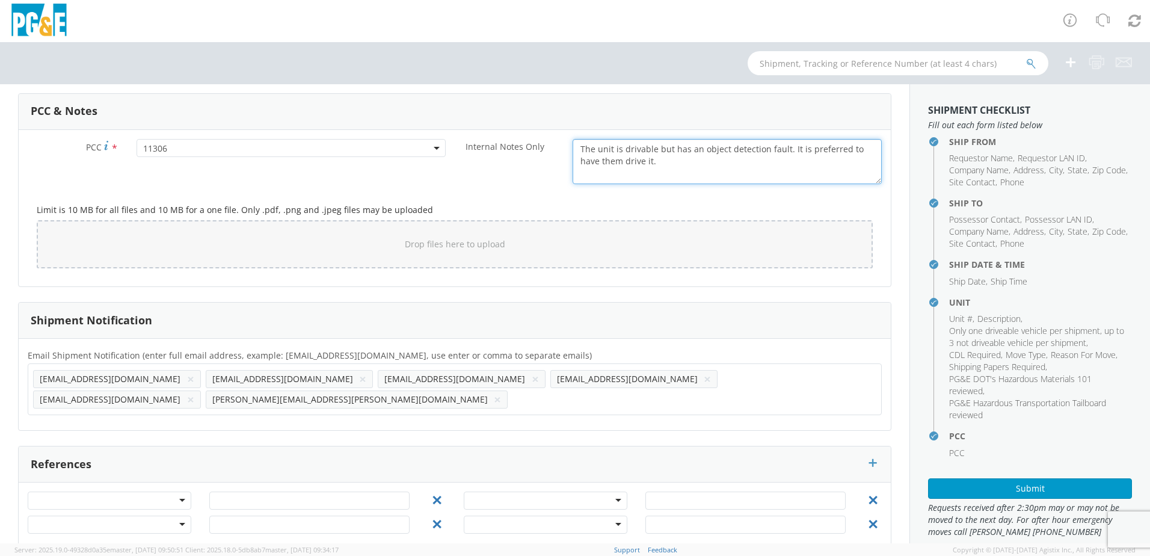
scroll to position [899, 0]
type textarea "The unit is drivable but has an object detection fault. It is preferred to have…"
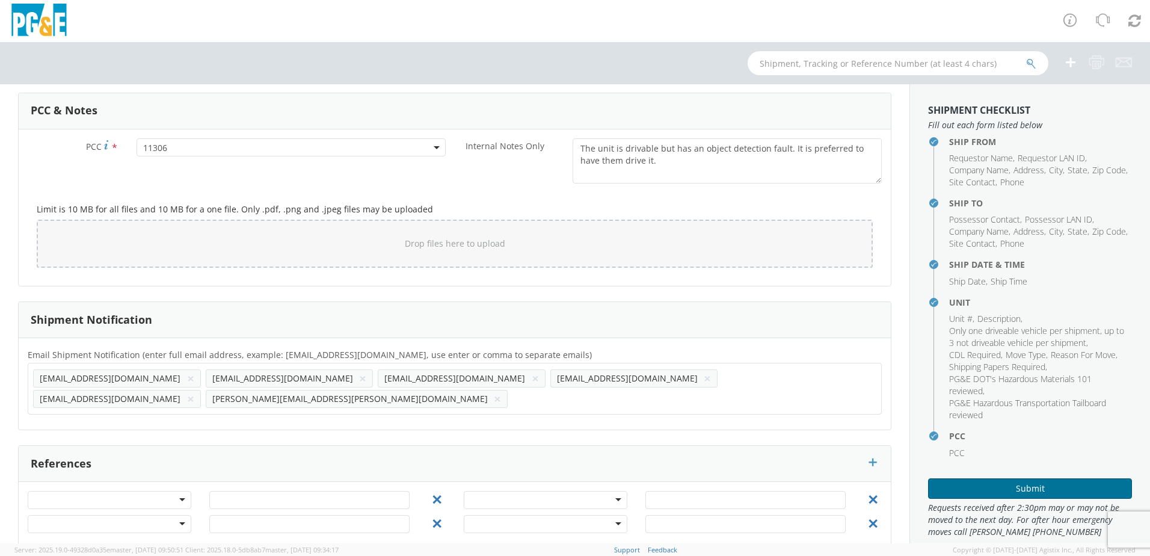
click at [378, 382] on button "Submit" at bounding box center [1030, 488] width 204 height 20
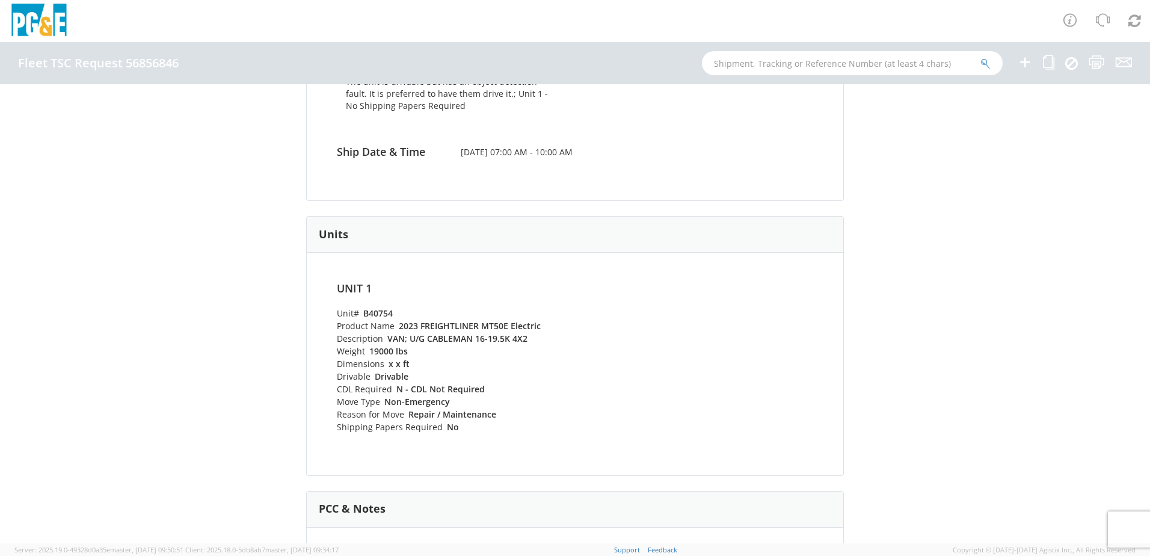
scroll to position [155, 0]
